Goal: Information Seeking & Learning: Find specific fact

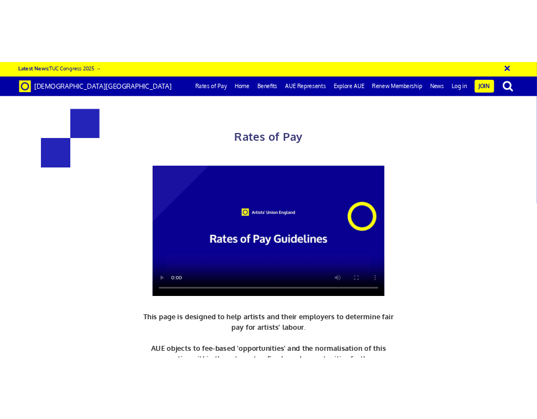
scroll to position [443, 0]
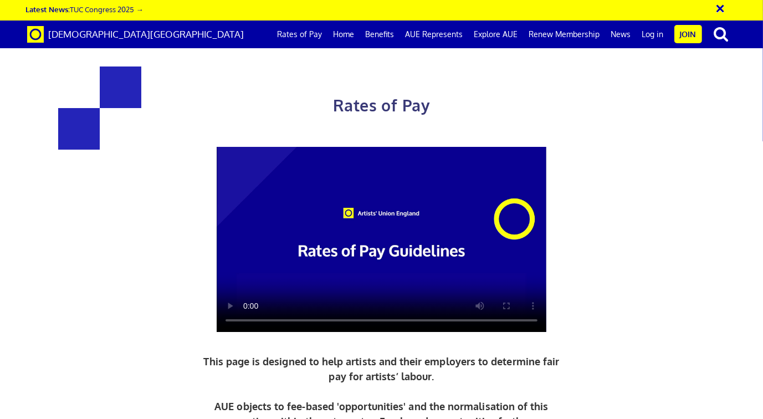
drag, startPoint x: 554, startPoint y: 313, endPoint x: 451, endPoint y: 310, distance: 103.1
drag, startPoint x: 605, startPoint y: 361, endPoint x: 219, endPoint y: 82, distance: 476.1
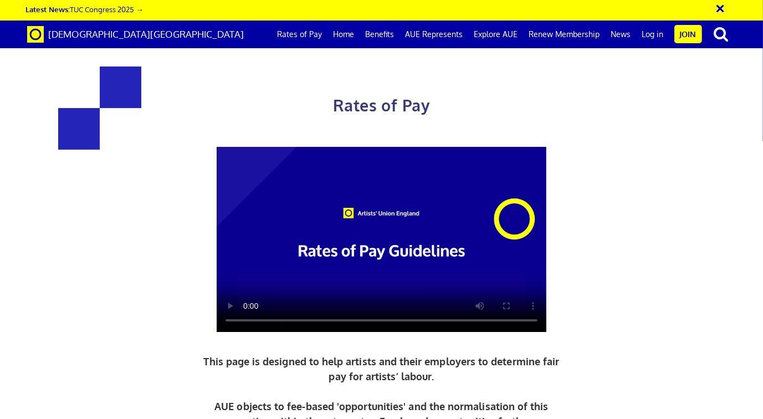
copy div "Daily and Hourly Rates for Artist Wages UK: £216.63 a day ½ £119.15 per ½ day £…"
drag, startPoint x: 440, startPoint y: 285, endPoint x: 468, endPoint y: 278, distance: 29.2
copy h3 "387"
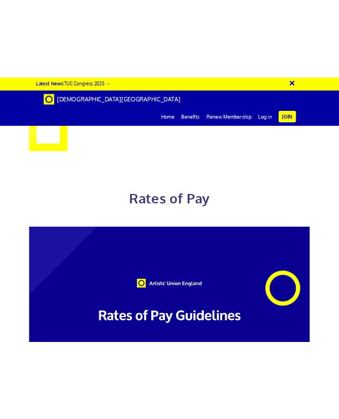
scroll to position [720, 0]
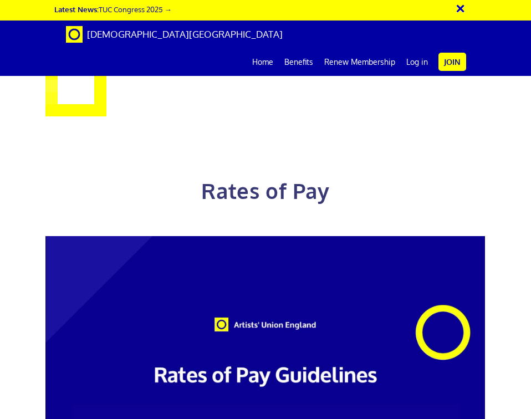
scroll to position [1466, 0]
click at [8, 131] on div "Rates of Pay This page is designed to help artists and their employers to deter…" at bounding box center [265, 344] width 547 height 667
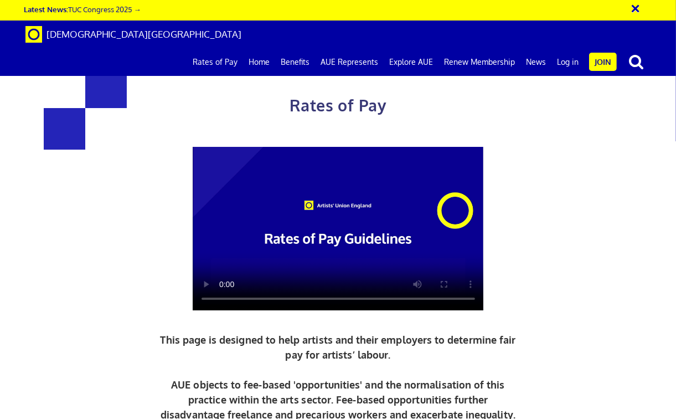
scroll to position [0, 1]
